Goal: Transaction & Acquisition: Purchase product/service

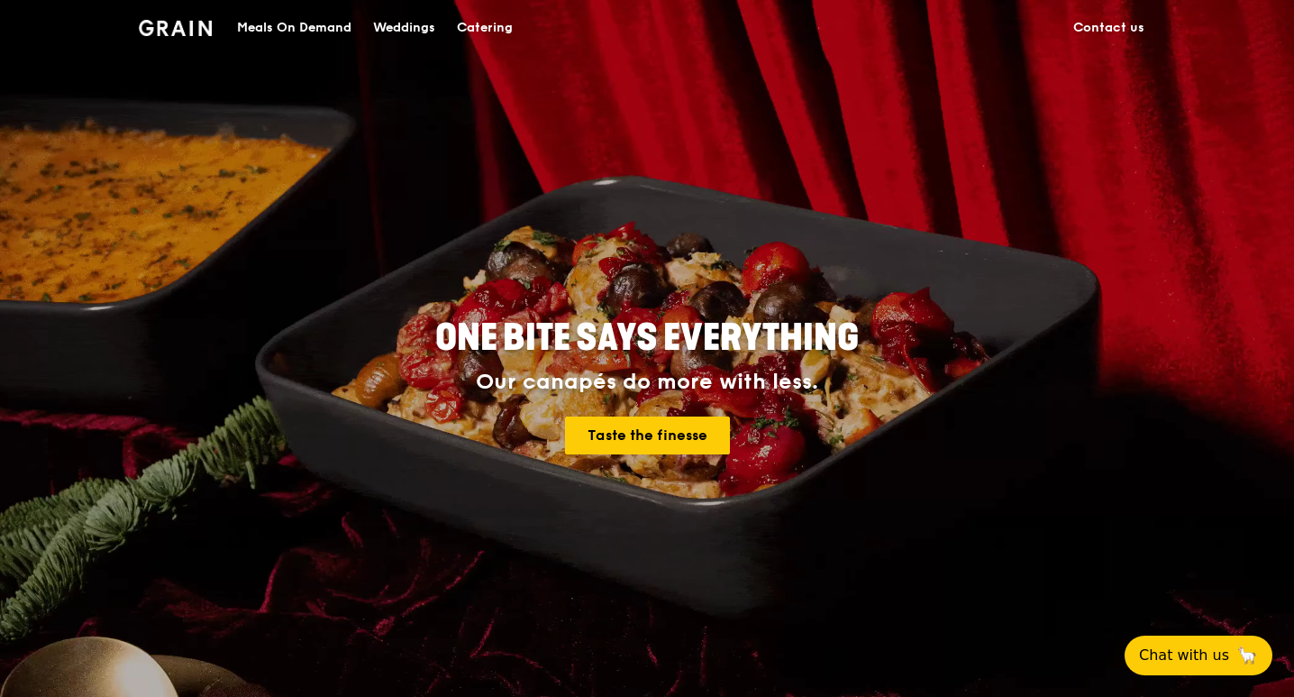
click at [292, 31] on div "Meals On Demand" at bounding box center [294, 28] width 114 height 54
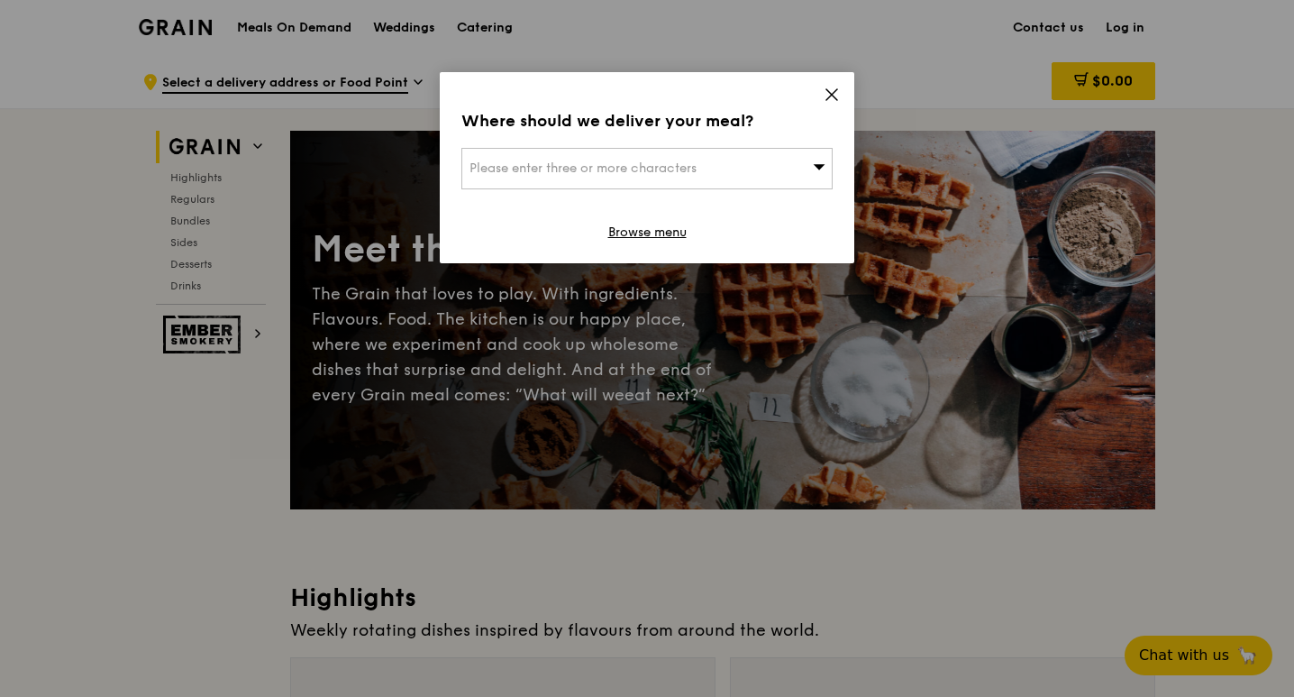
click at [809, 167] on div "Please enter three or more characters" at bounding box center [646, 168] width 371 height 41
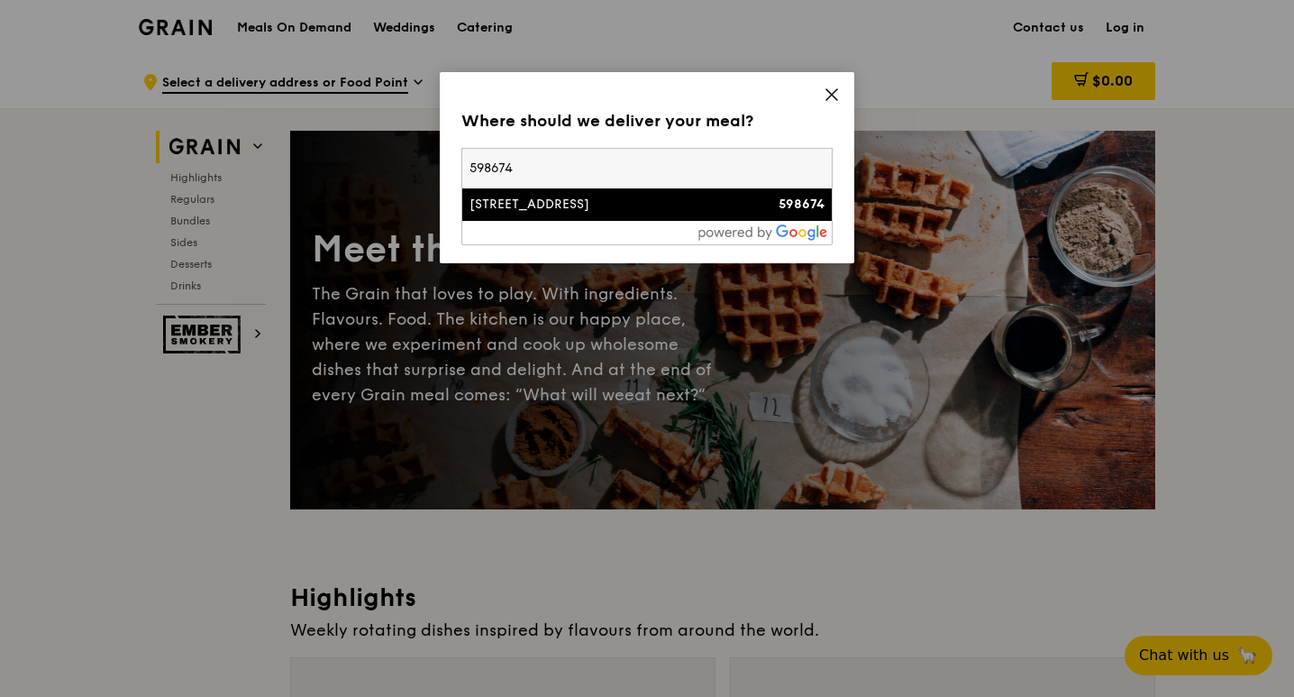
type input "598674"
click at [679, 203] on div "[STREET_ADDRESS]" at bounding box center [602, 205] width 267 height 18
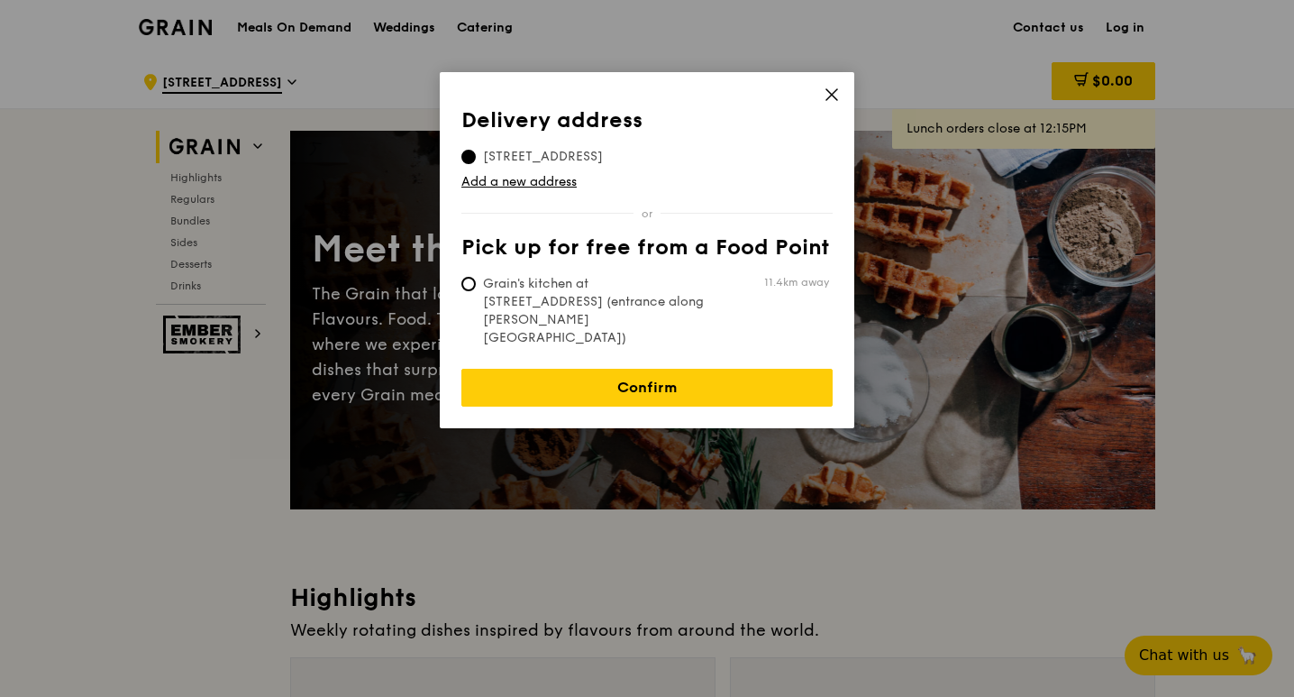
click at [833, 92] on icon at bounding box center [832, 95] width 16 height 16
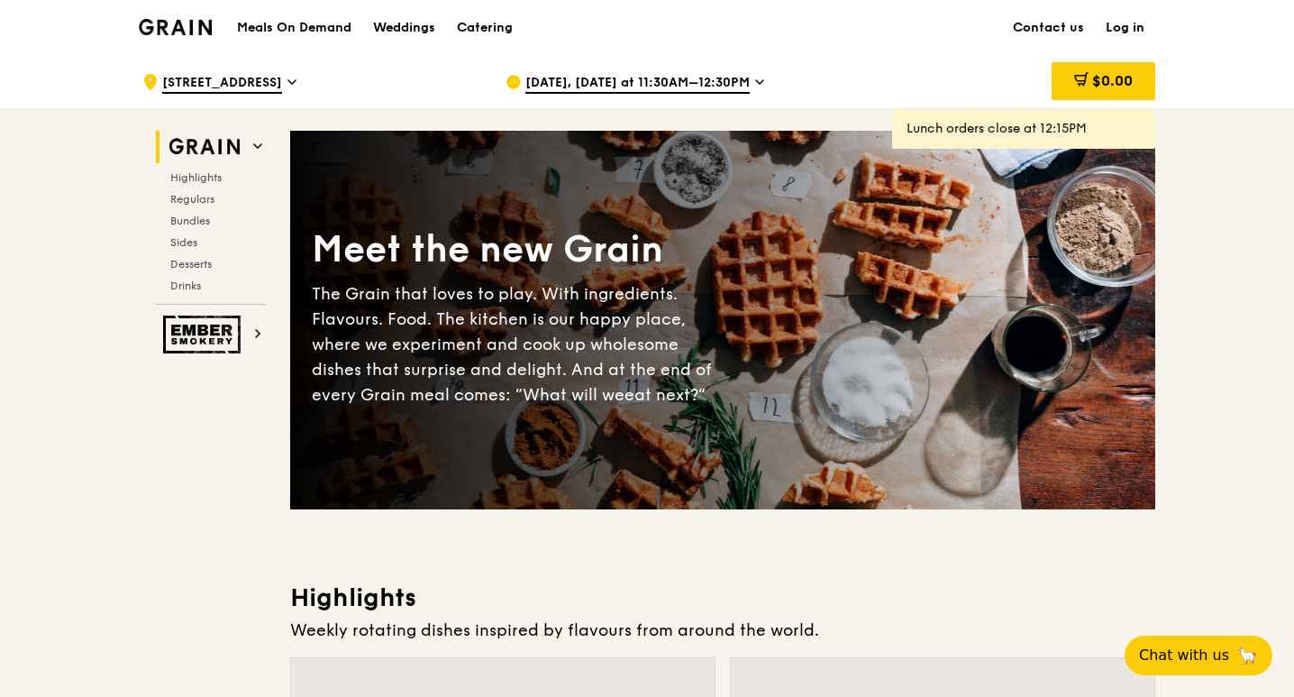
click at [737, 86] on span "[DATE], [DATE] at 11:30AM–12:30PM" at bounding box center [637, 84] width 224 height 20
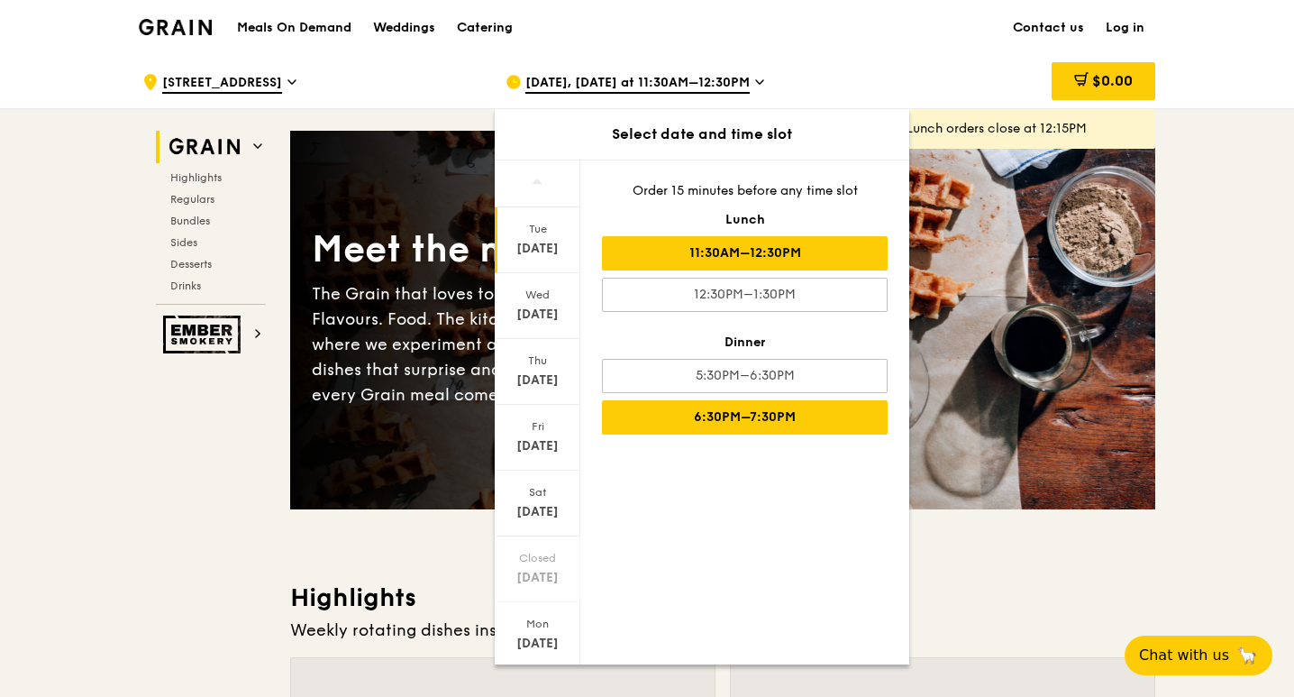
click at [711, 421] on div "6:30PM–7:30PM" at bounding box center [745, 417] width 286 height 34
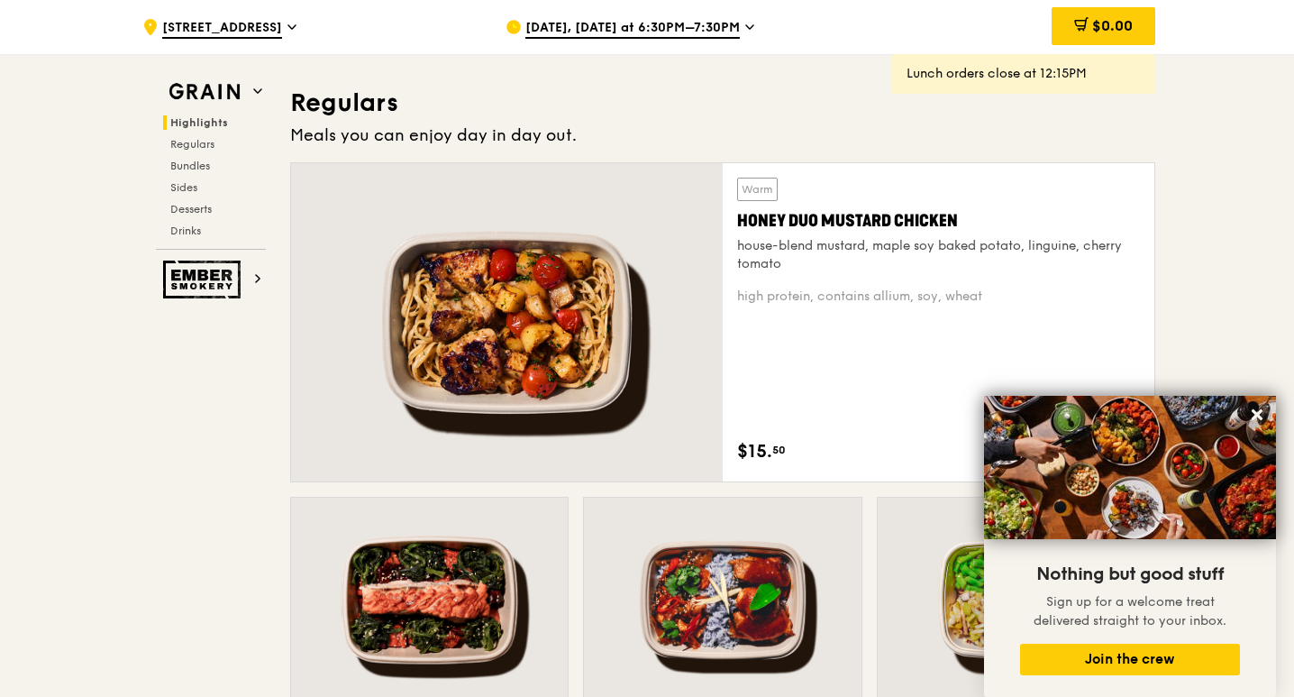
scroll to position [1171, 0]
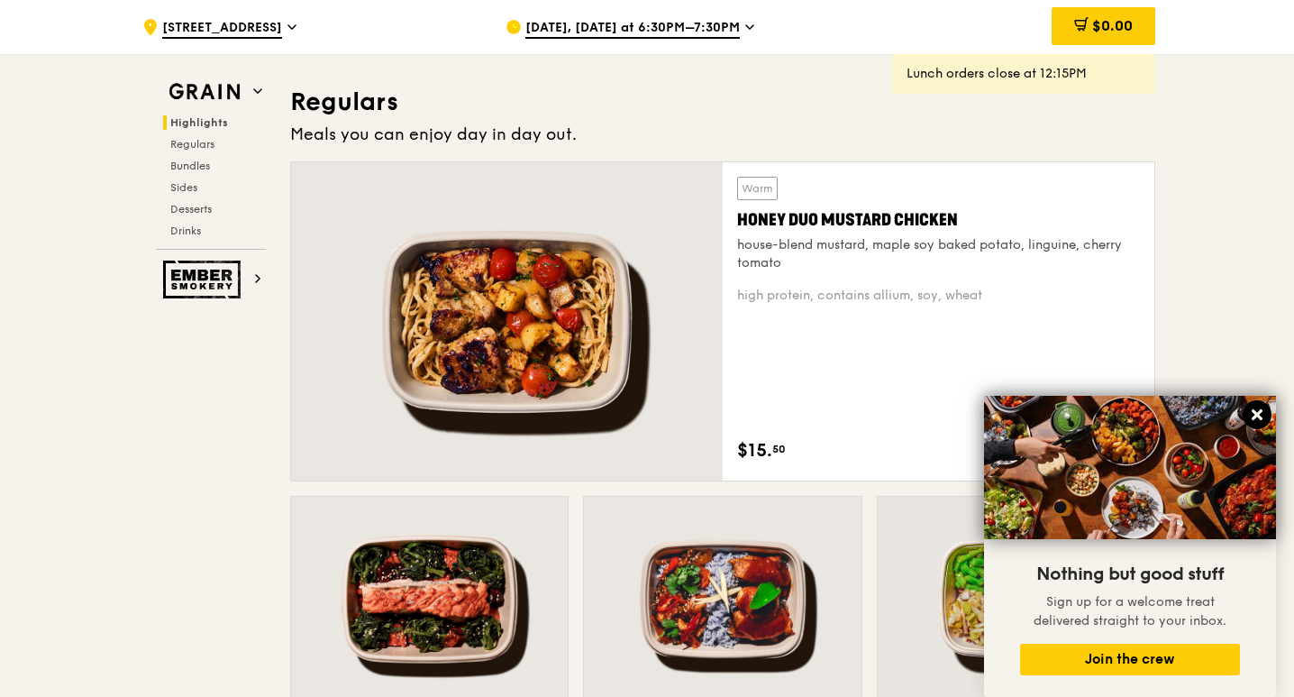
click at [1256, 415] on icon at bounding box center [1257, 414] width 11 height 11
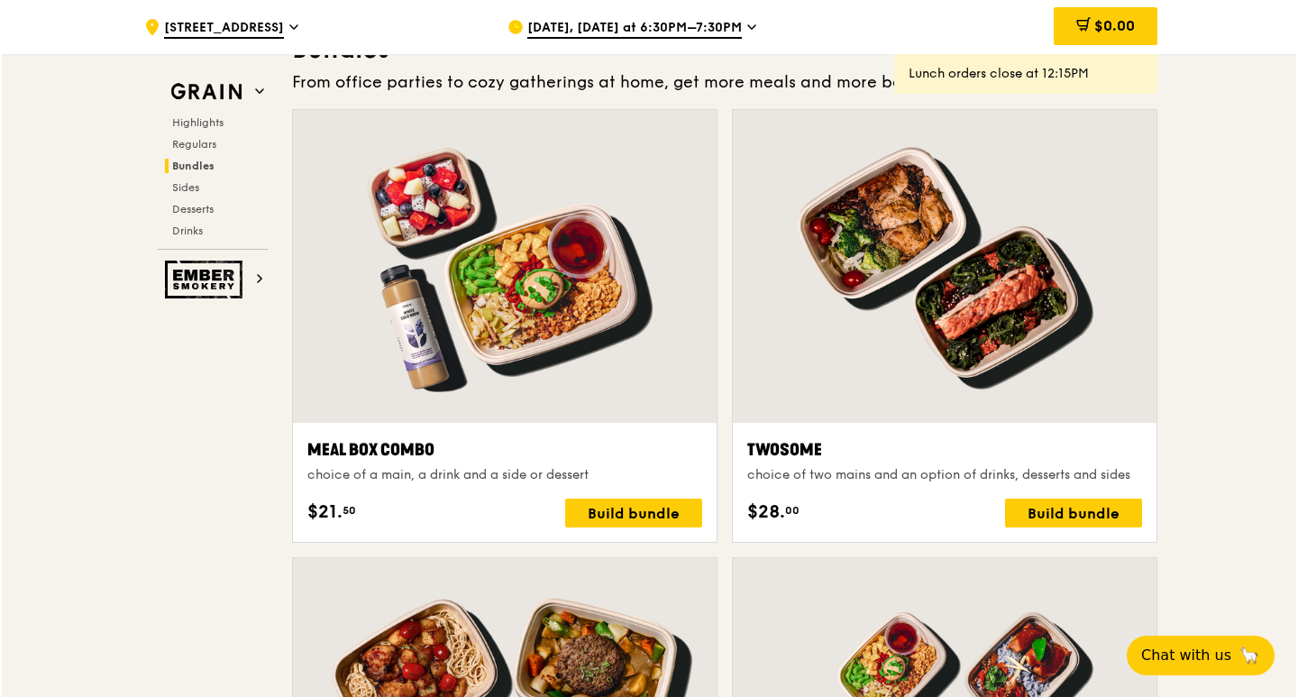
scroll to position [2612, 0]
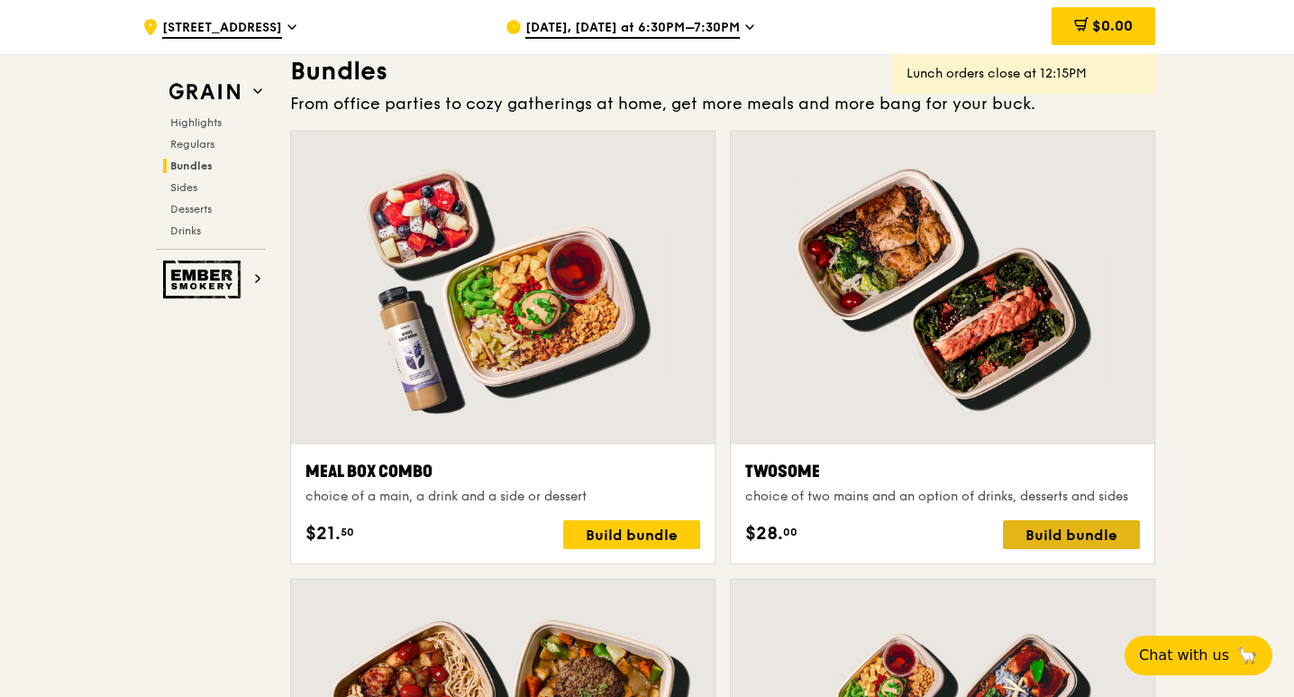
click at [1114, 535] on div "Build bundle" at bounding box center [1071, 534] width 137 height 29
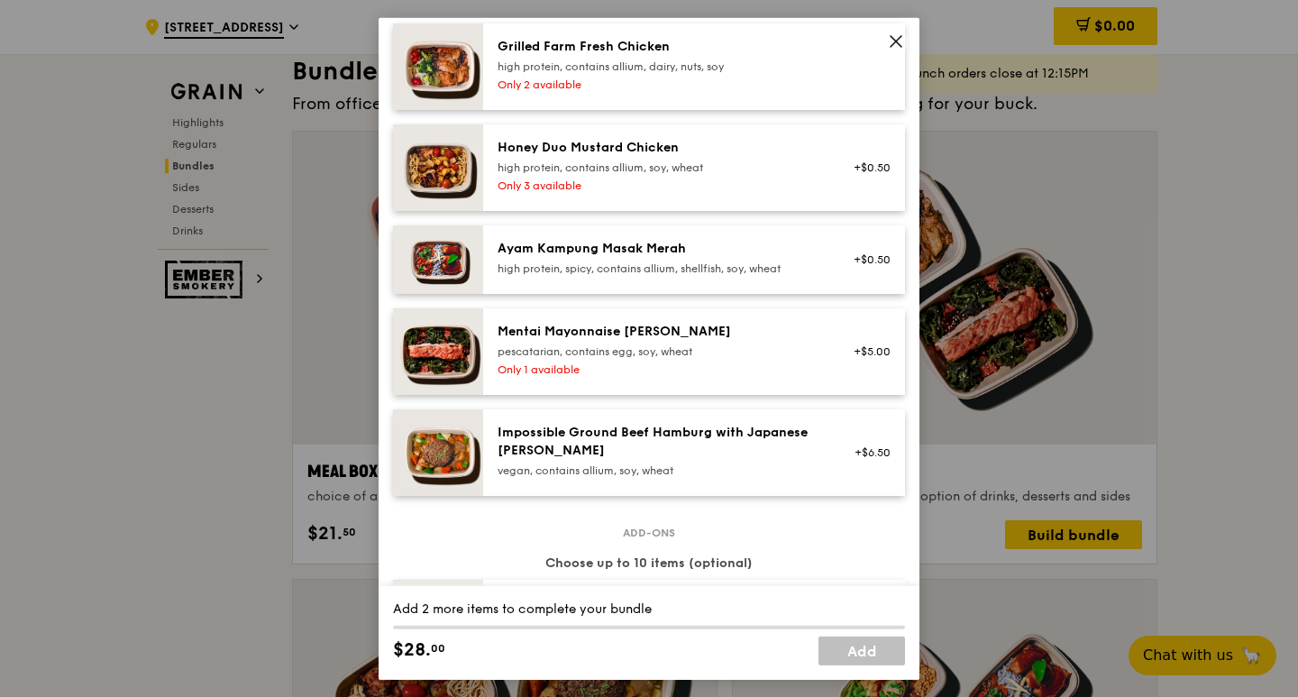
scroll to position [541, 0]
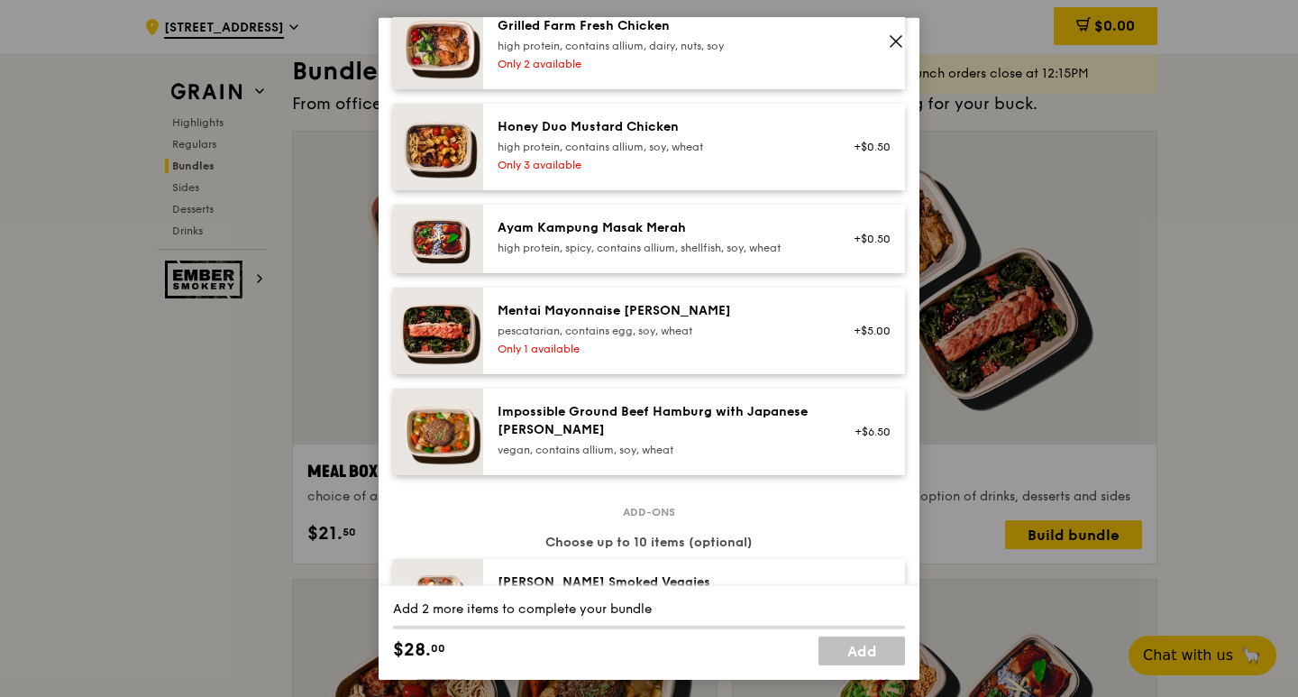
click at [663, 325] on div "pescatarian, contains egg, soy, wheat" at bounding box center [658, 330] width 323 height 14
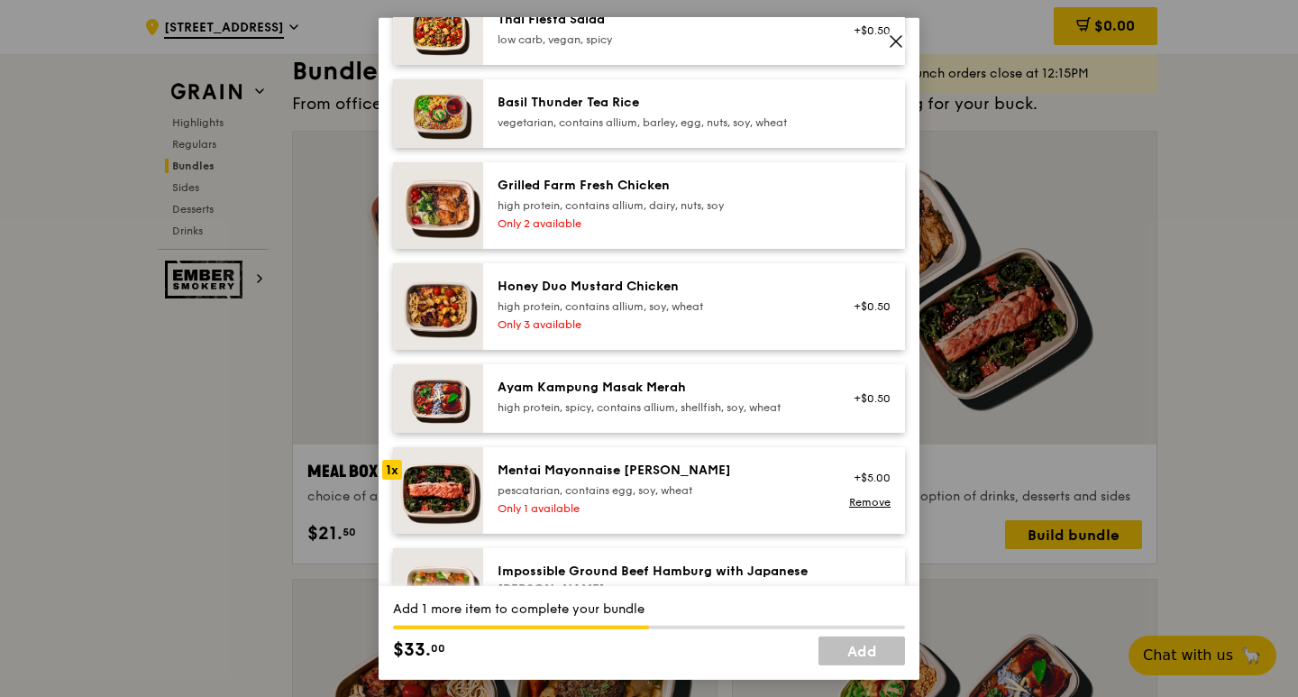
scroll to position [360, 0]
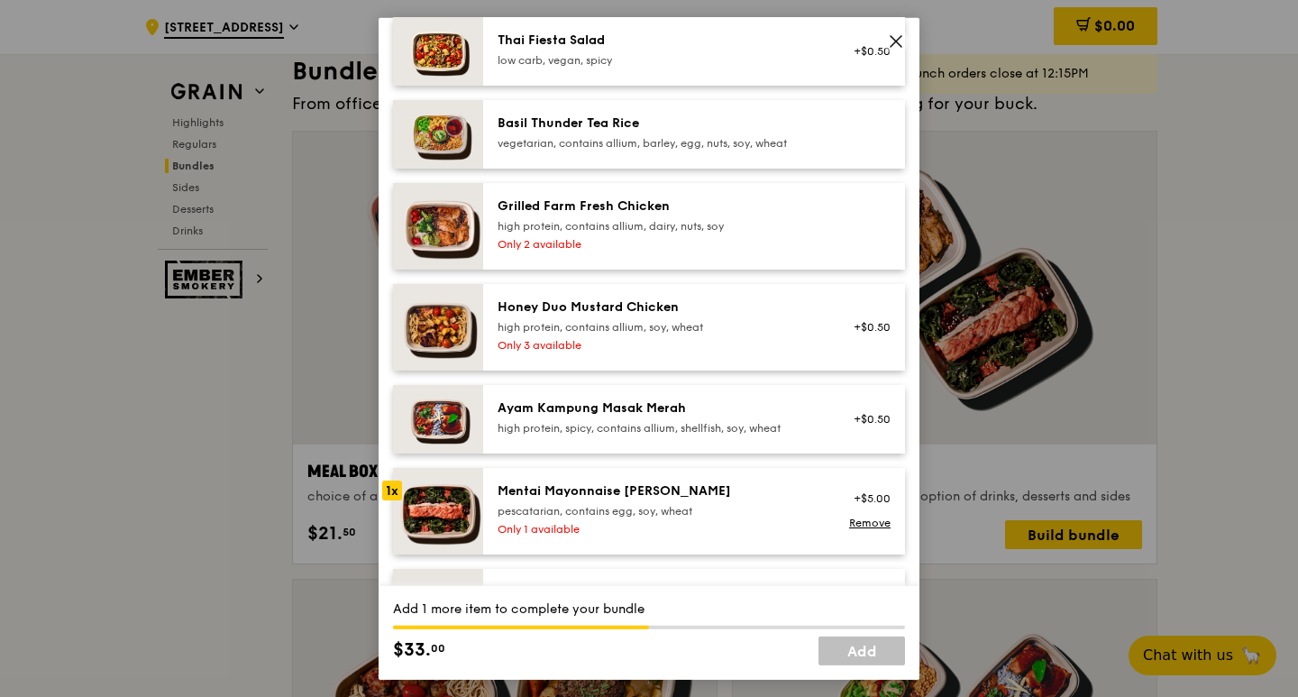
click at [896, 39] on icon at bounding box center [896, 40] width 16 height 16
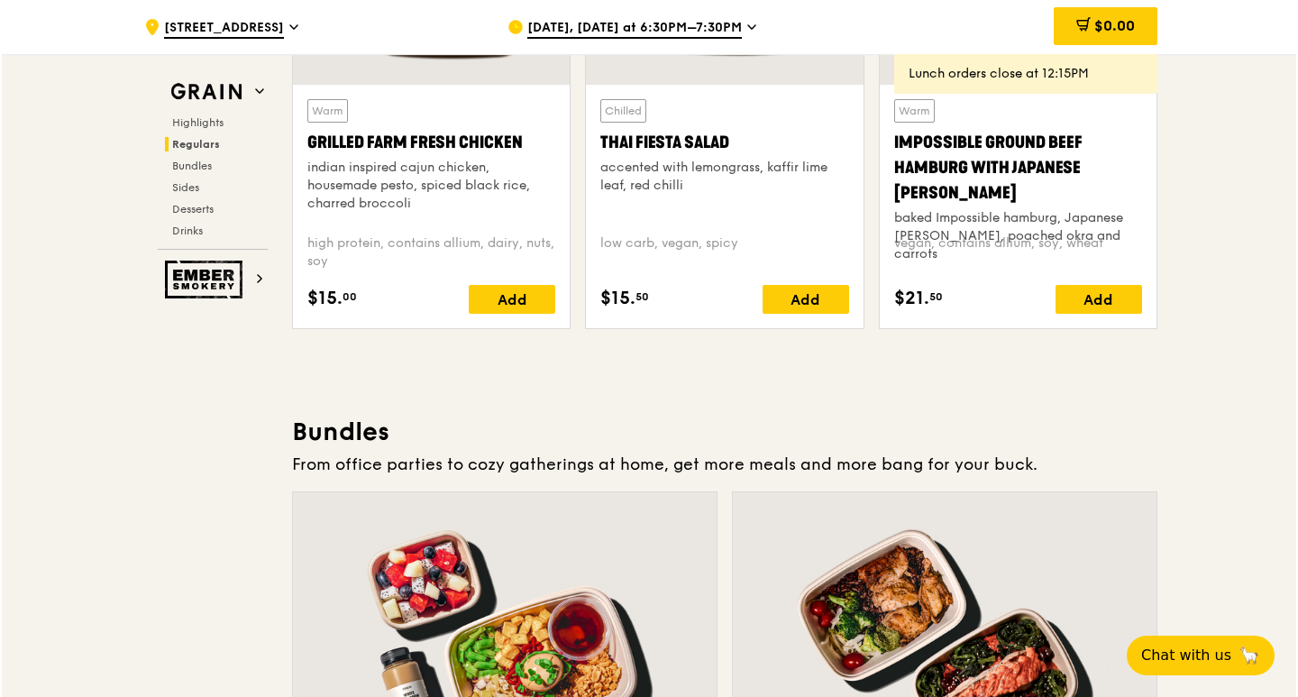
scroll to position [2702, 0]
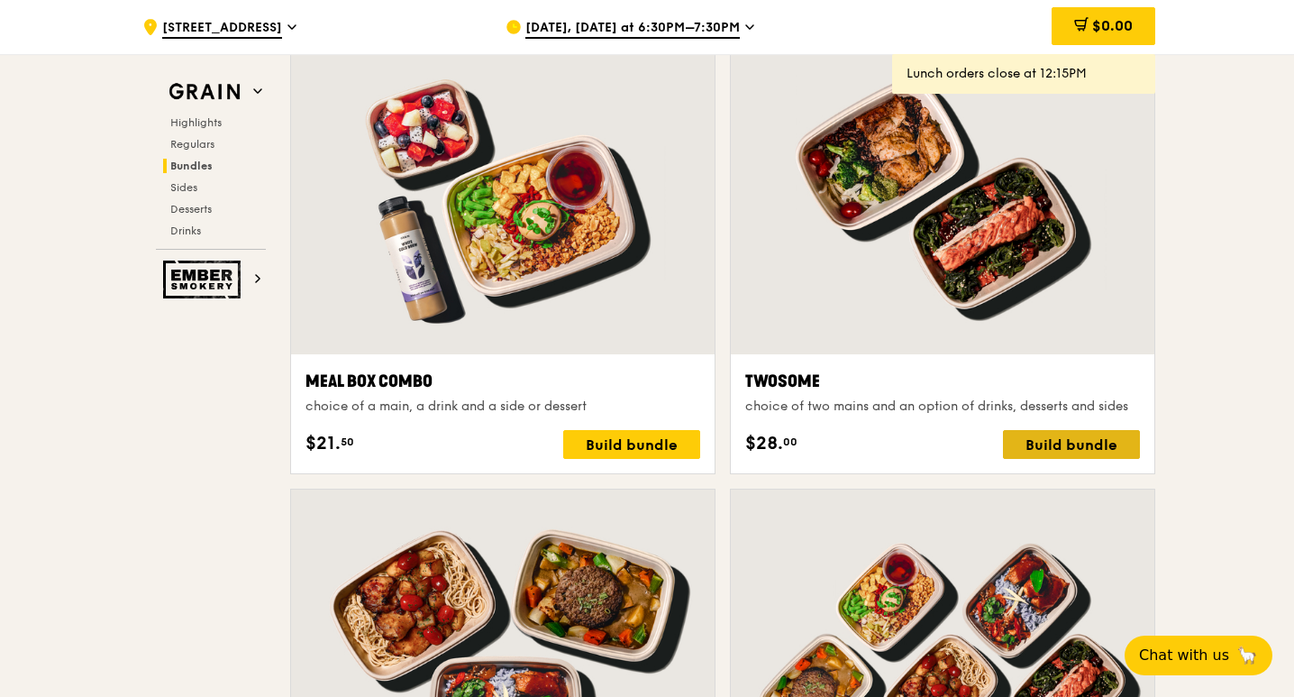
click at [1053, 455] on div "Build bundle" at bounding box center [1071, 444] width 137 height 29
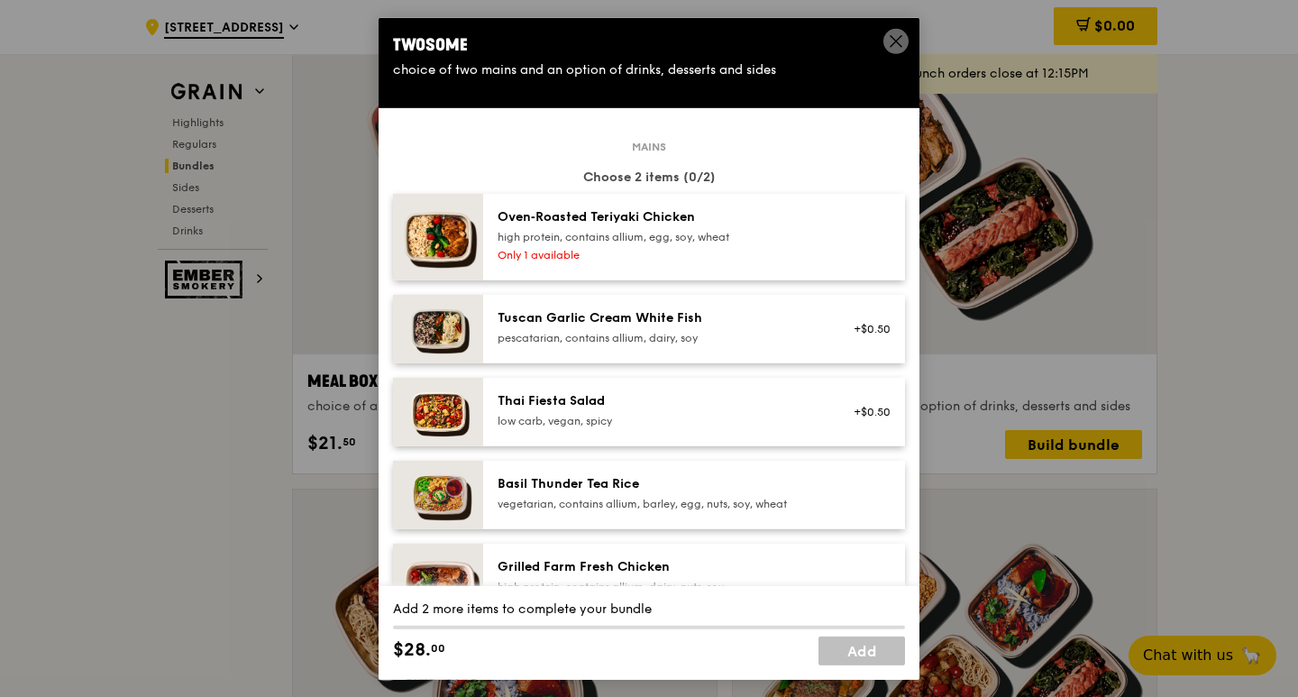
click at [639, 234] on div "high protein, contains allium, egg, soy, wheat" at bounding box center [658, 236] width 323 height 14
click at [856, 246] on link "Remove" at bounding box center [869, 243] width 41 height 13
click at [609, 248] on div "Only 1 available" at bounding box center [658, 254] width 323 height 14
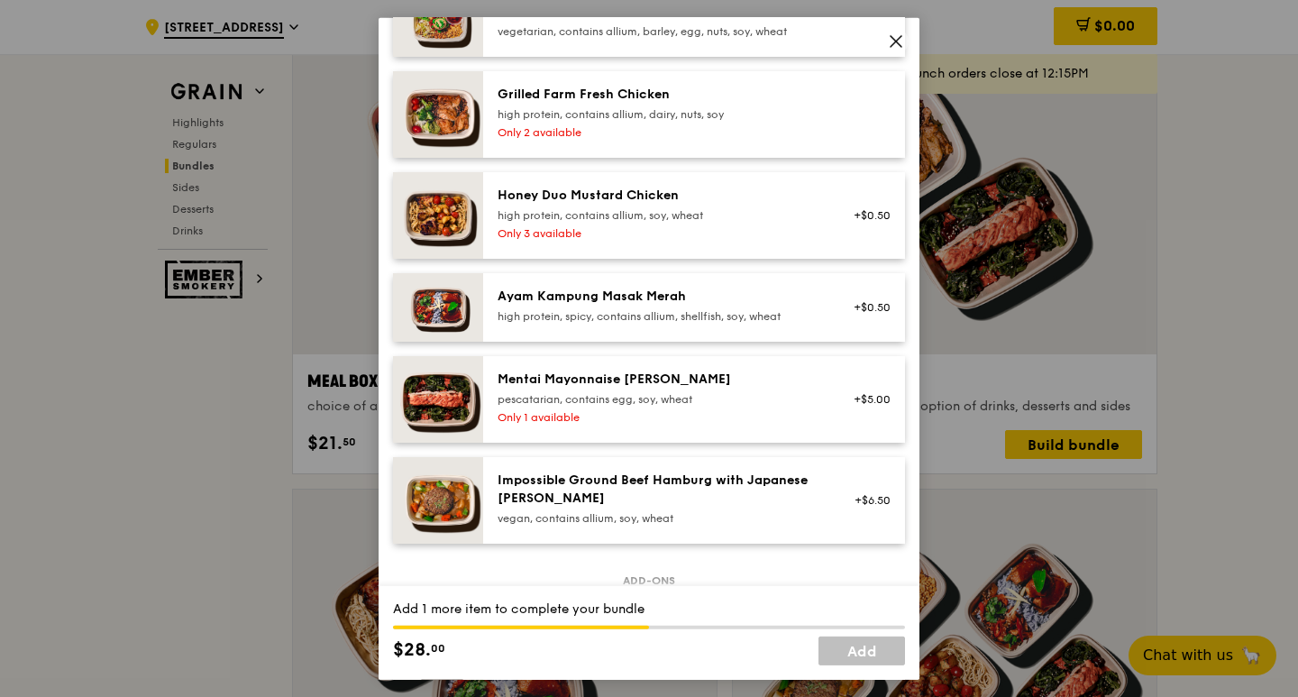
scroll to position [451, 0]
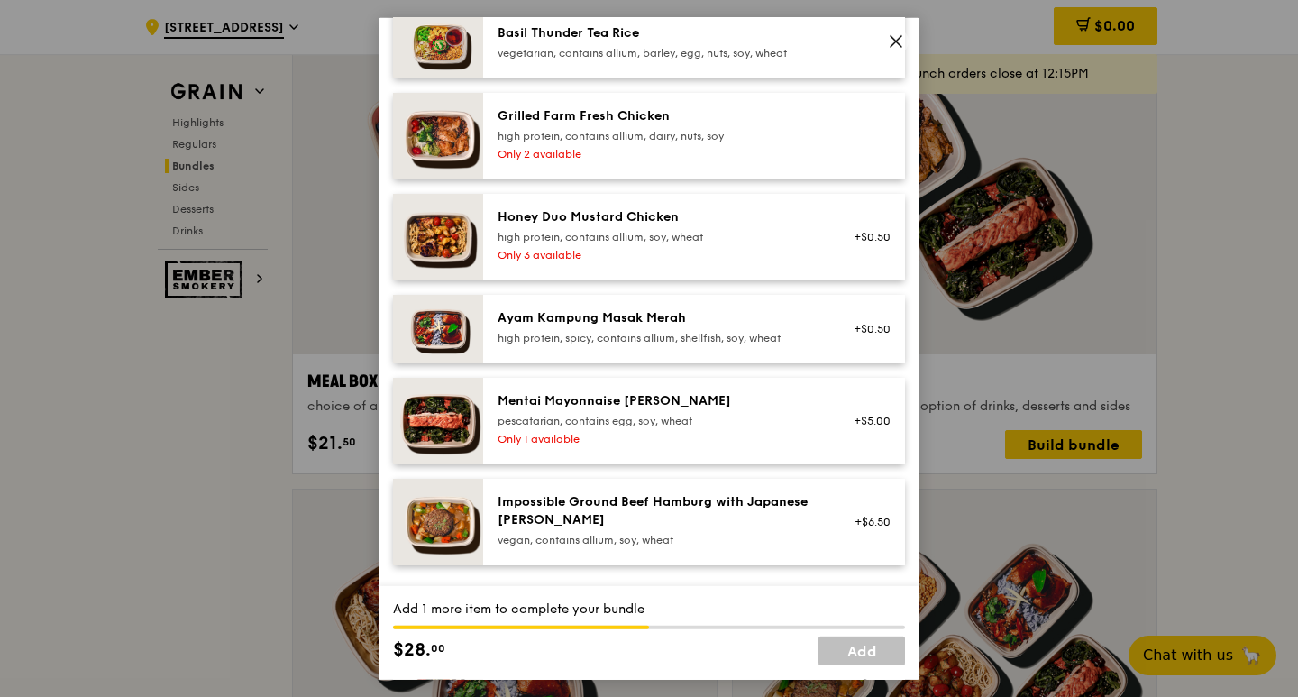
click at [661, 139] on div "high protein, contains allium, dairy, nuts, soy" at bounding box center [658, 135] width 323 height 14
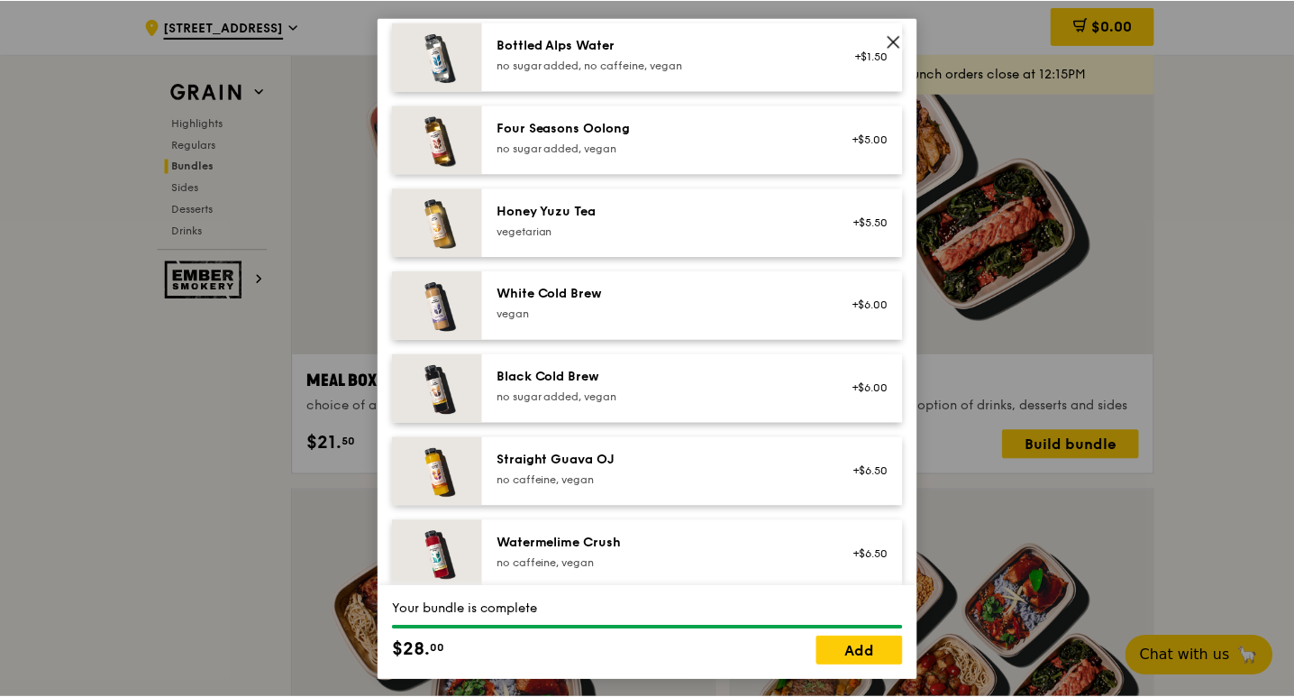
scroll to position [2179, 0]
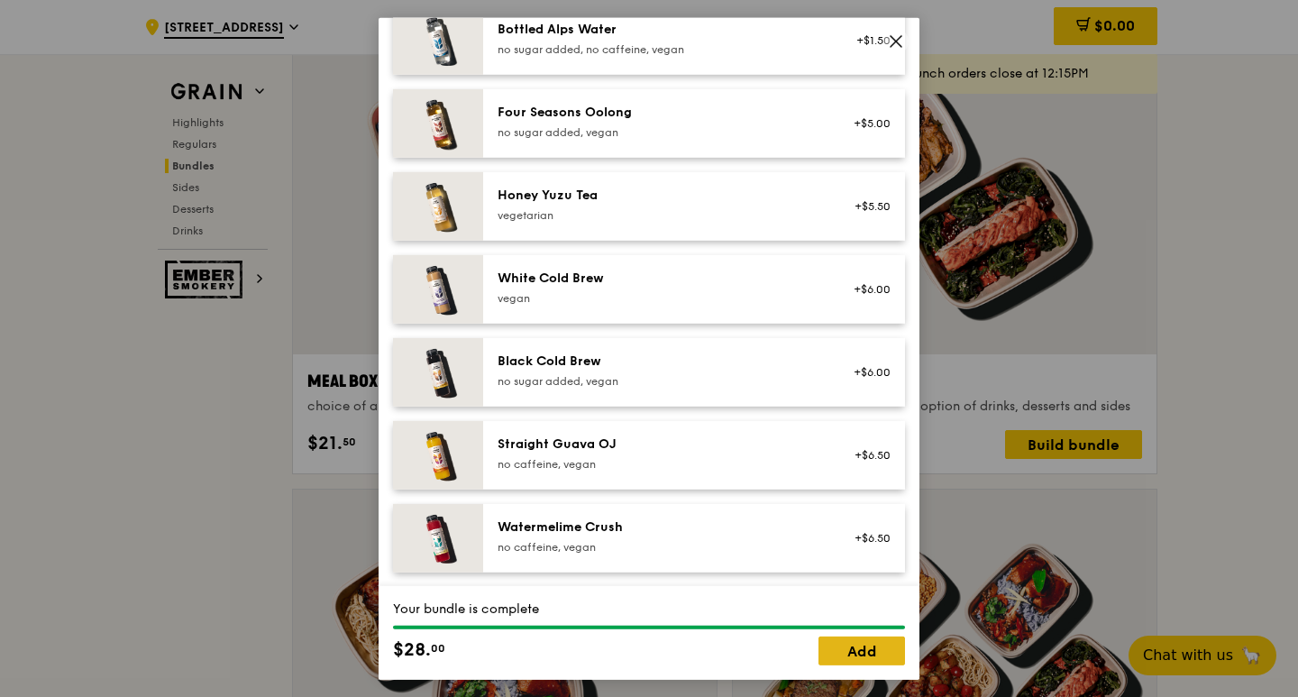
click at [852, 649] on link "Add" at bounding box center [861, 650] width 87 height 29
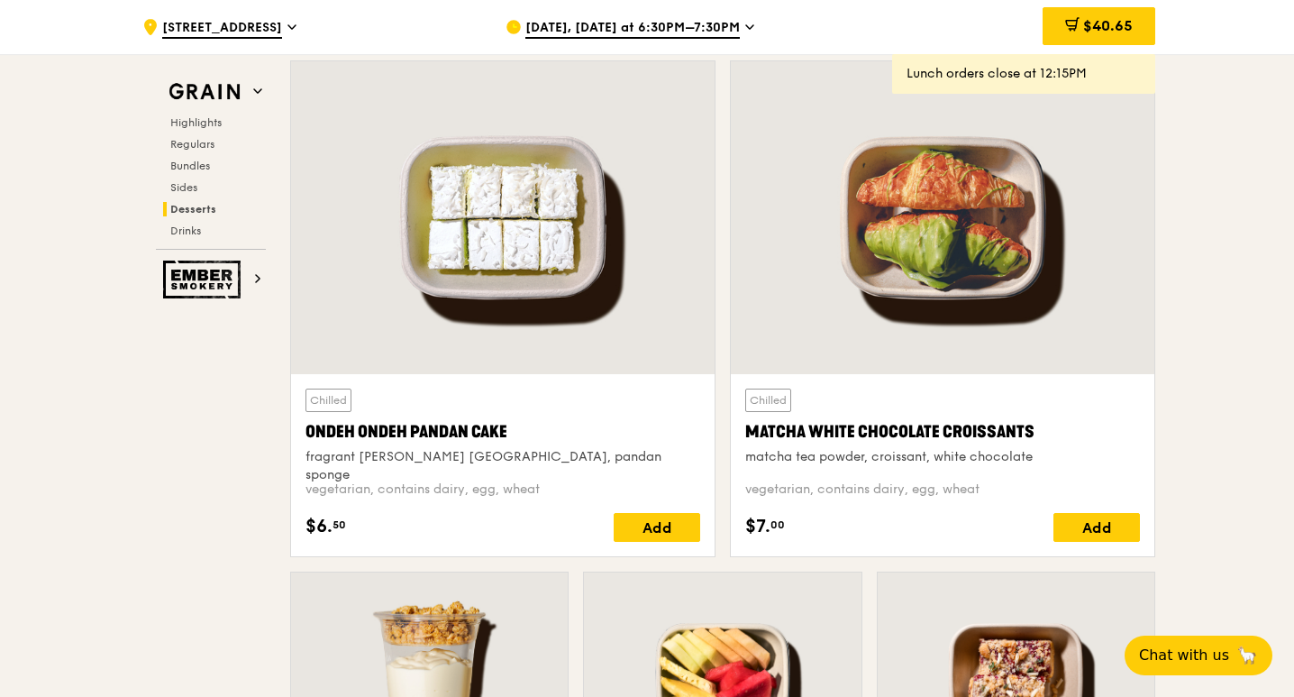
scroll to position [5406, 0]
